Goal: Task Accomplishment & Management: Manage account settings

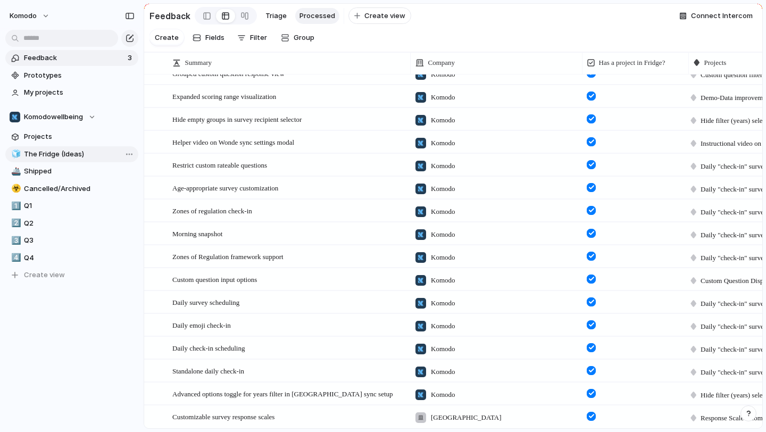
scroll to position [539, 0]
click at [61, 244] on span "Q3" at bounding box center [79, 240] width 111 height 11
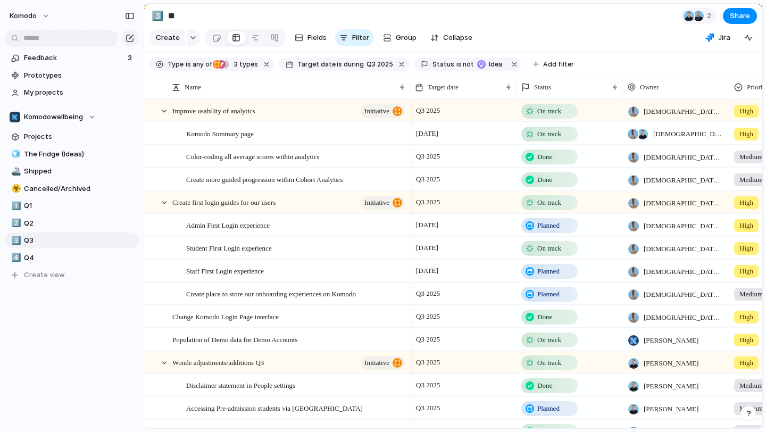
click at [548, 273] on span "Planned" at bounding box center [548, 271] width 22 height 11
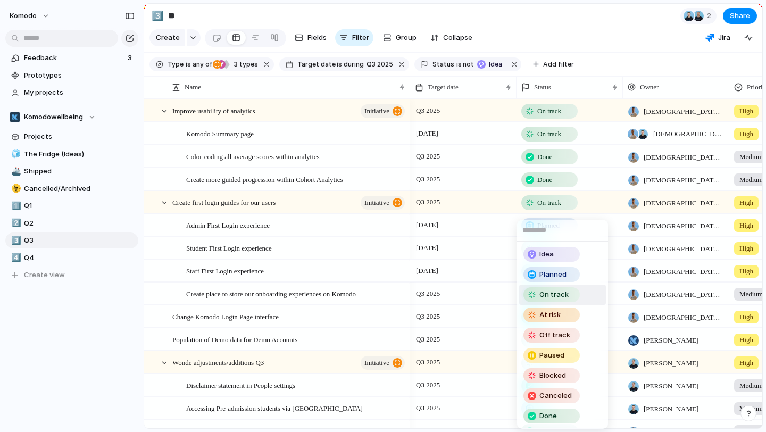
click at [546, 287] on div "On track" at bounding box center [551, 294] width 56 height 15
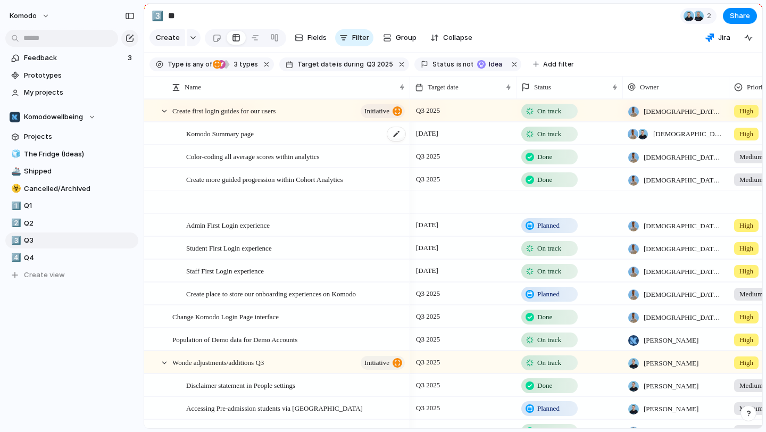
scroll to position [4, 0]
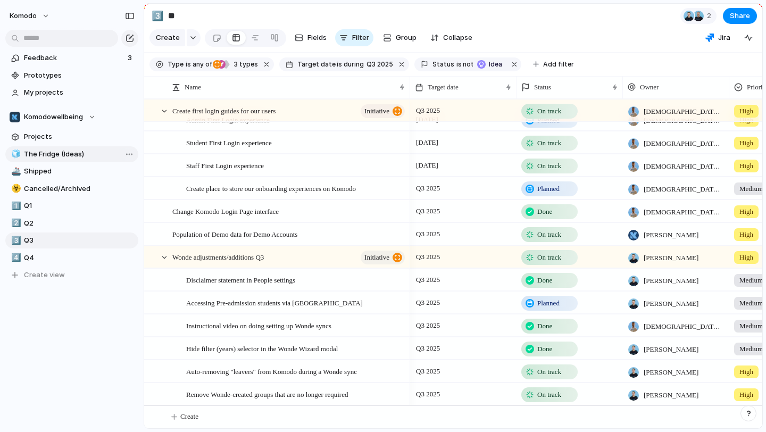
click at [79, 160] on link "🧊 The Fridge (Ideas)" at bounding box center [71, 154] width 133 height 16
type input "**********"
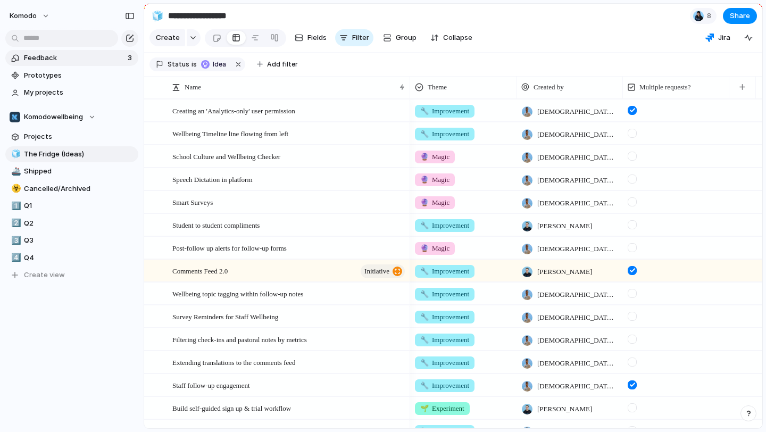
click at [82, 55] on span "Feedback" at bounding box center [74, 58] width 100 height 11
